Goal: Information Seeking & Learning: Learn about a topic

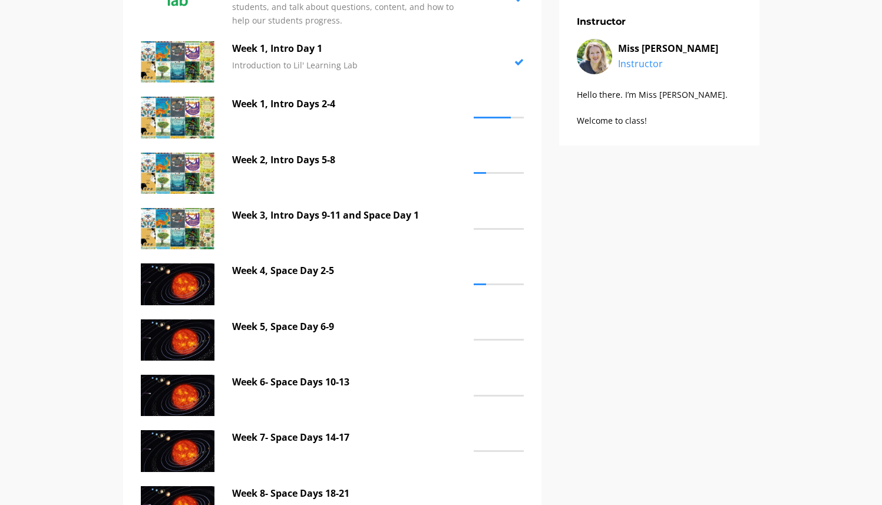
scroll to position [194, 0]
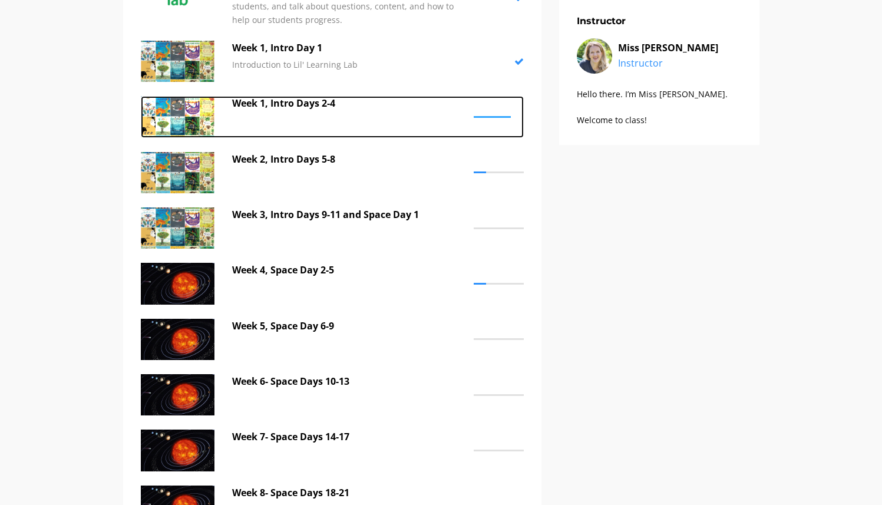
click at [277, 105] on p "Week 1, Intro Days 2-4" at bounding box center [350, 103] width 236 height 15
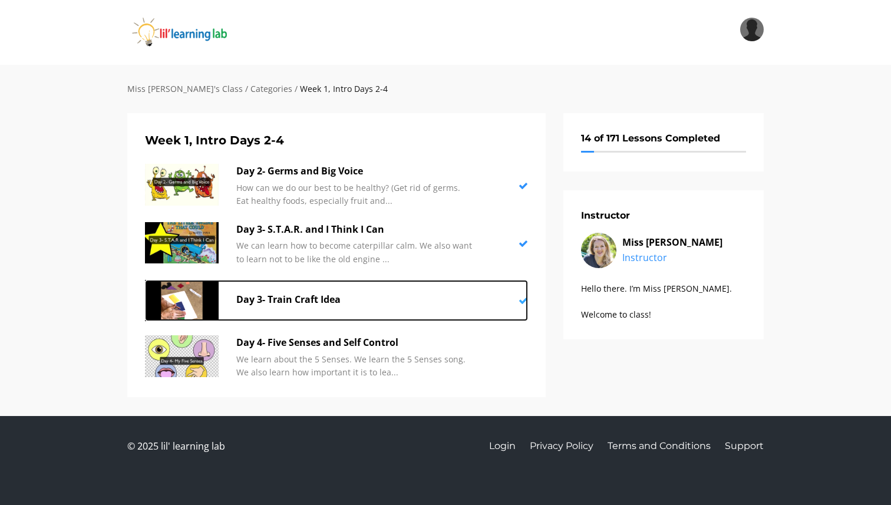
click at [276, 297] on p "Day 3- Train Craft Idea" at bounding box center [354, 299] width 236 height 15
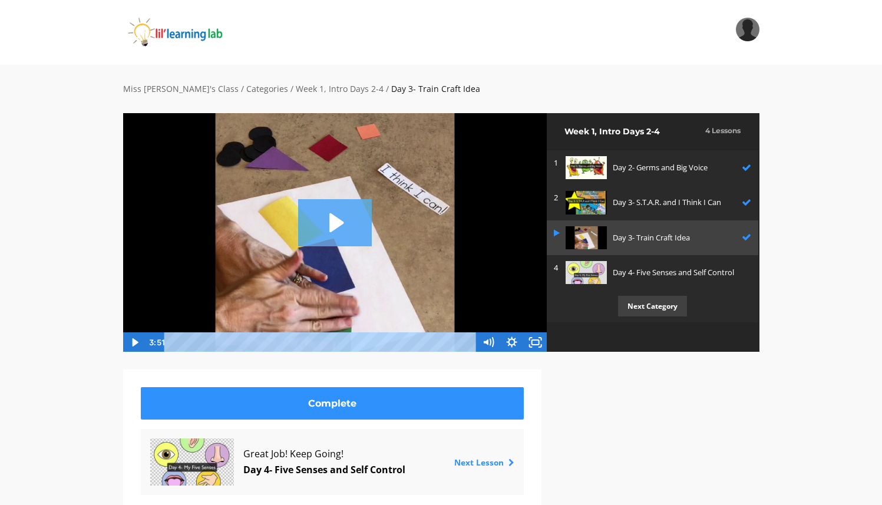
click at [324, 235] on icon "Play Video: sites/2147505858/video/I8KxqdYSRAWKXu6djyLj_Day_3-_Train_Craft_Idea…" at bounding box center [335, 222] width 74 height 47
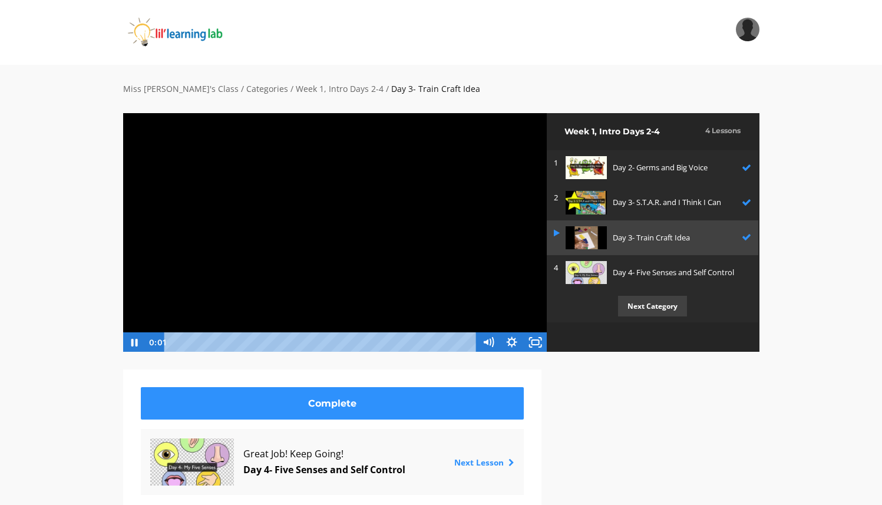
click at [324, 235] on div at bounding box center [335, 233] width 425 height 240
click at [137, 344] on icon "Play Video" at bounding box center [135, 342] width 24 height 20
click at [136, 342] on icon "Pause" at bounding box center [134, 343] width 6 height 8
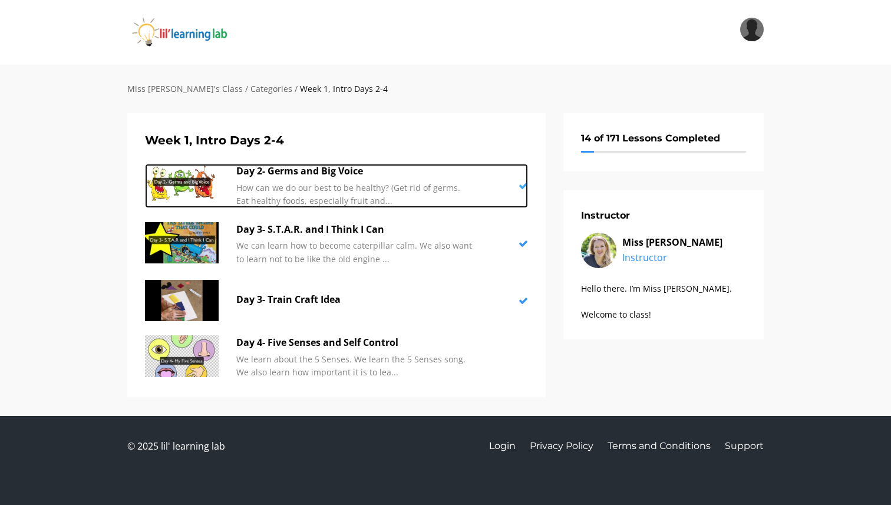
click at [302, 173] on p "Day 2- Germs and Big Voice" at bounding box center [354, 171] width 236 height 15
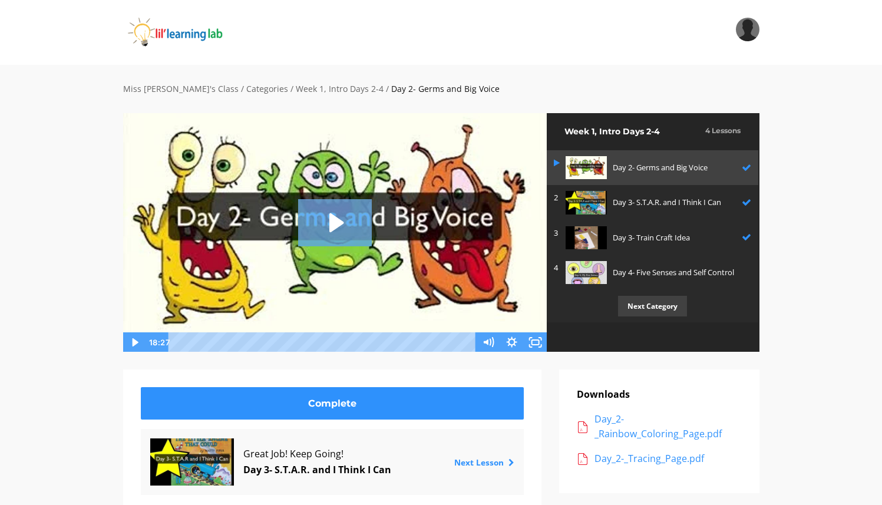
click at [332, 221] on icon "Play Video: sites/2147505858/video/UifBczCkRoqdrJpmLsZ3_Day_2-_Germs_and_Big_Vo…" at bounding box center [336, 222] width 14 height 19
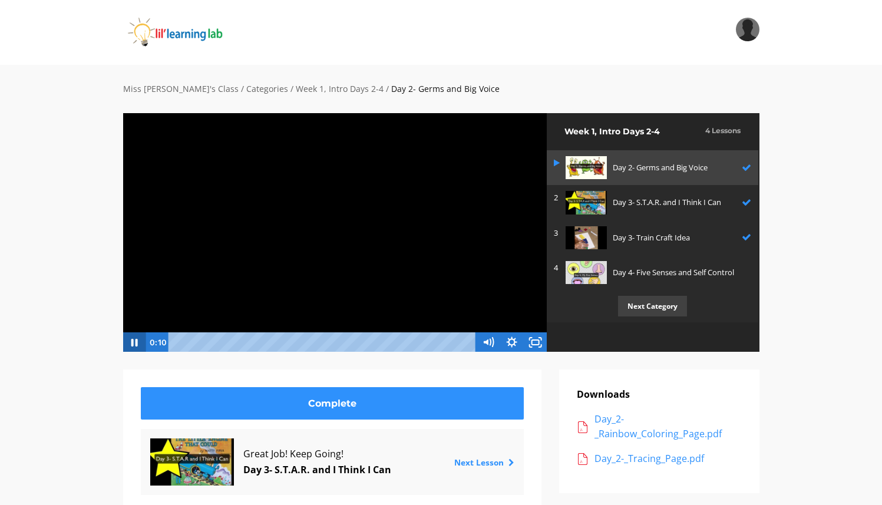
click at [136, 340] on icon "Pause" at bounding box center [134, 343] width 6 height 8
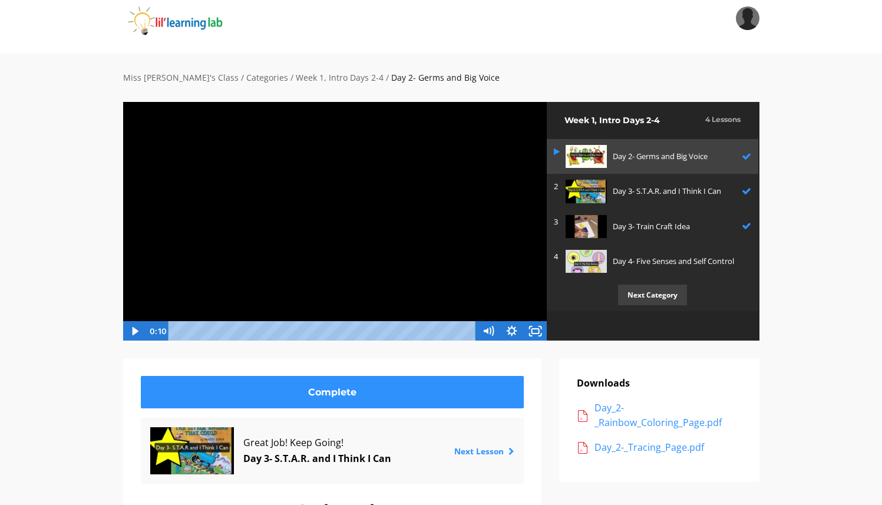
scroll to position [13, 0]
